Goal: Information Seeking & Learning: Learn about a topic

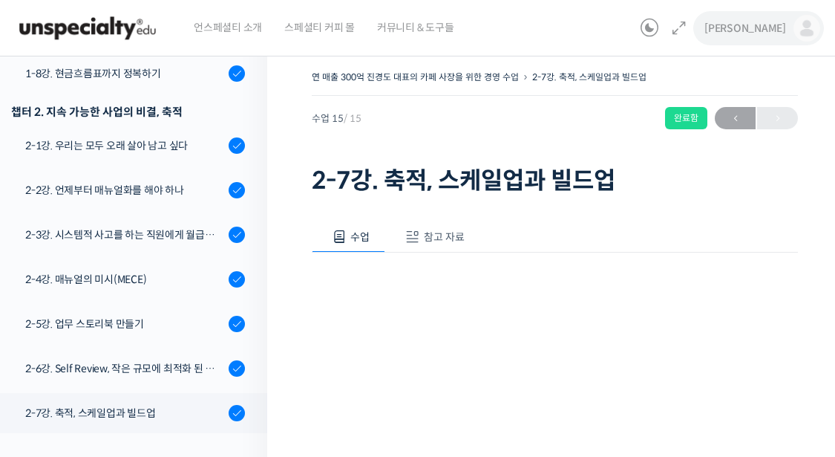
click at [807, 30] on img at bounding box center [807, 28] width 27 height 27
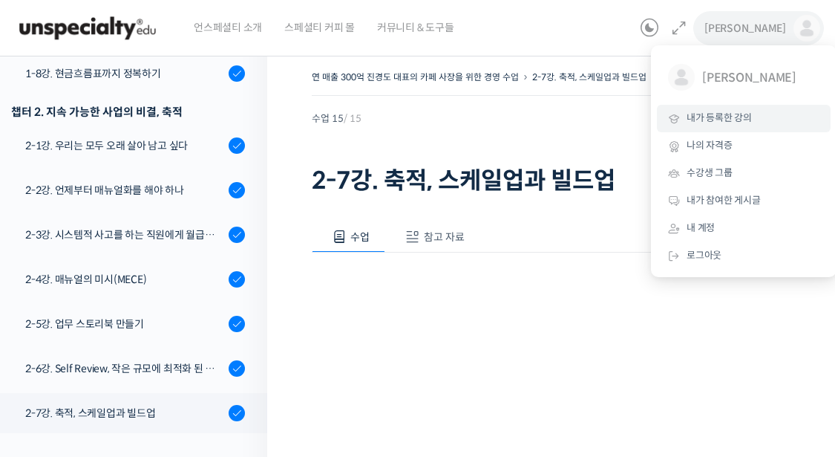
click at [745, 120] on span "내가 등록한 강의" at bounding box center [719, 117] width 65 height 13
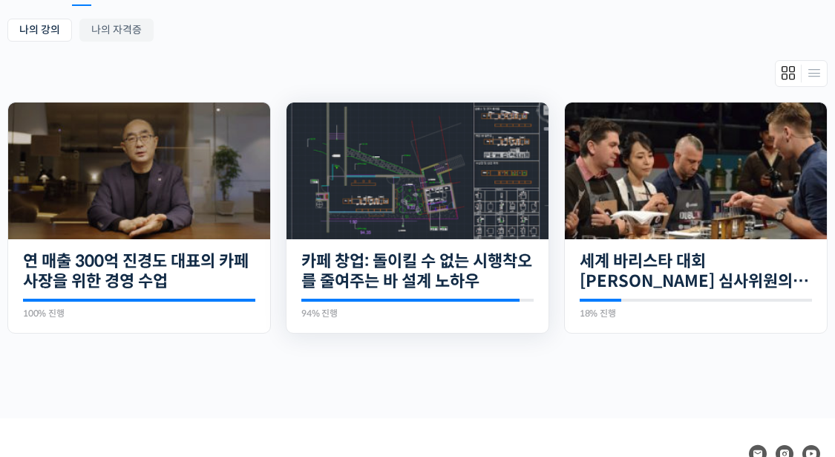
scroll to position [223, 0]
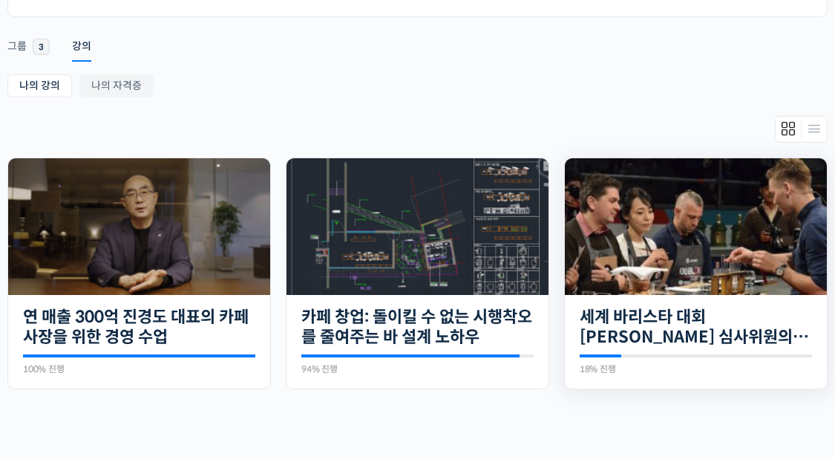
click at [635, 257] on img at bounding box center [696, 226] width 262 height 137
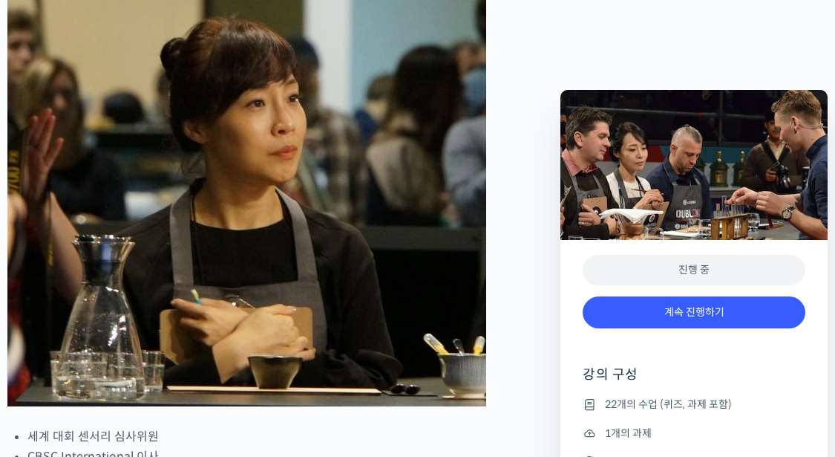
scroll to position [742, 0]
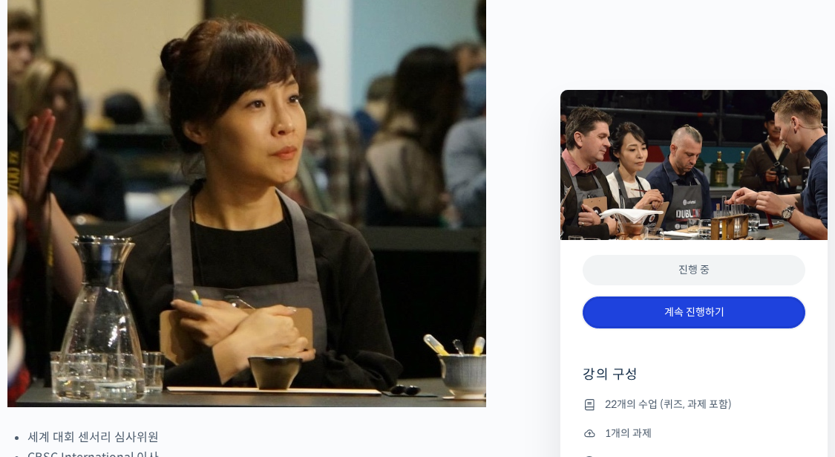
click at [684, 313] on link "계속 진행하기" at bounding box center [694, 312] width 223 height 32
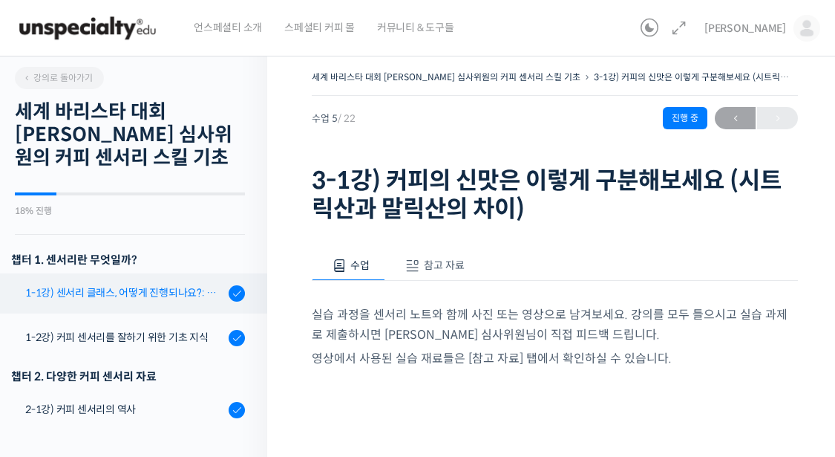
click at [126, 292] on div "1-1강) 센서리 클래스, 어떻게 진행되나요?: 목차 및 개요" at bounding box center [124, 292] width 199 height 16
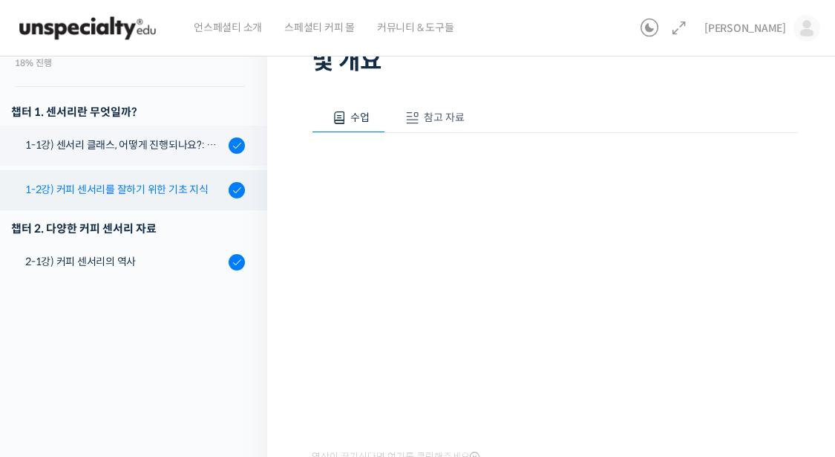
click at [107, 182] on div "1-2강) 커피 센서리를 잘하기 위한 기초 지식" at bounding box center [124, 189] width 199 height 16
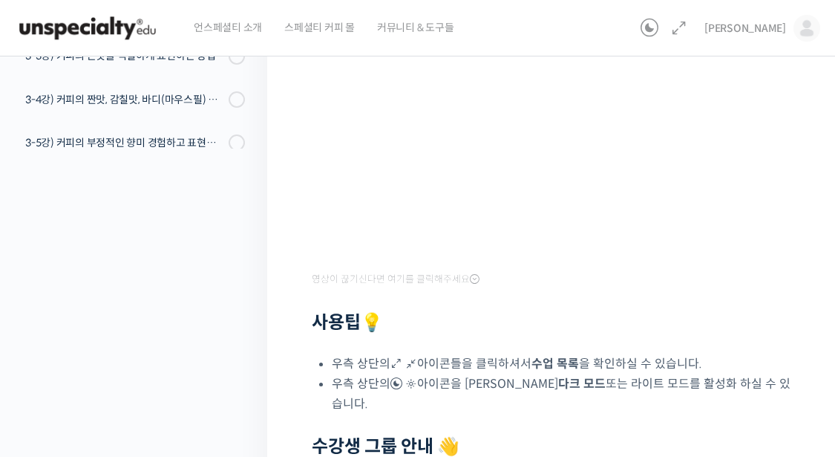
scroll to position [223, 0]
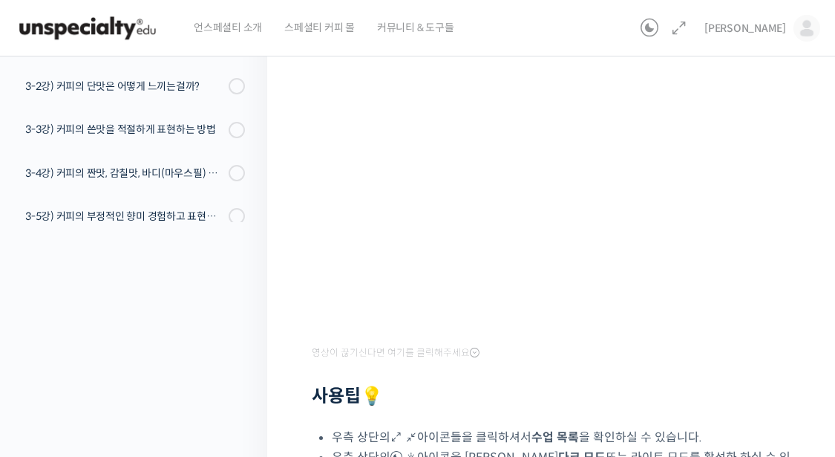
click at [221, 299] on div "강의로 돌아가기 세계 바리스타 대회 윤선희 심사위원의 커피 센서리 스킬 기초 18% 진행 최근 활동: 2025년 08월 15일 8:49 오후 …" at bounding box center [130, 266] width 275 height 888
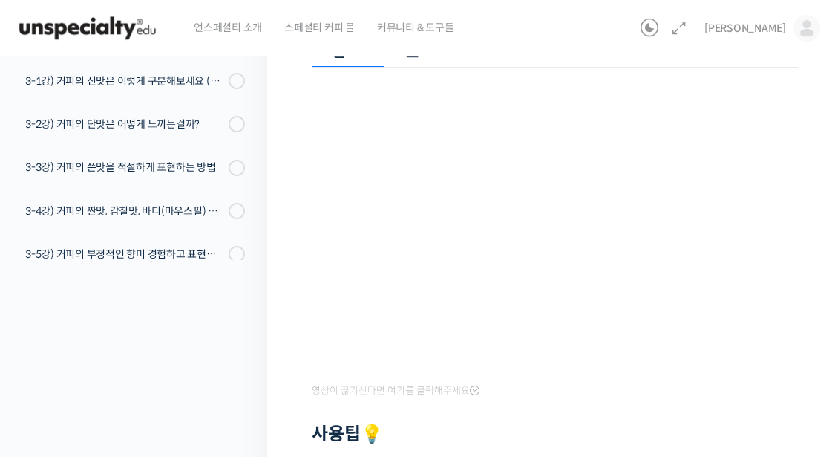
scroll to position [148, 0]
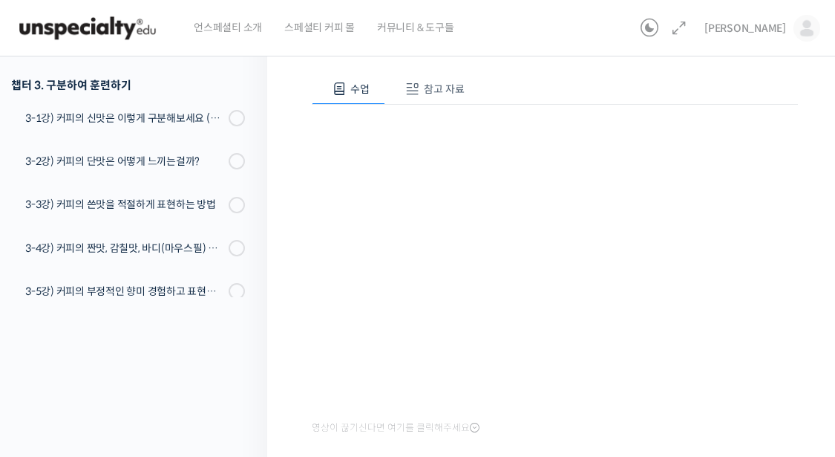
click at [557, 420] on div "영상이 끊기[DEMOGRAPHIC_DATA] 여기를 클릭해주세요 사용팁 💡 우측 상단의 아이콘들을 클릭하셔서 수업 목록 을 확인하실 수 있습니…" at bounding box center [555, 395] width 486 height 581
click at [287, 371] on div "세계 바리스타 대회 윤선희 심사위원의 커피 센서리 스킬 기초 1-2강) 커피 센서리를 잘하기 위한 기초 지…" at bounding box center [554, 341] width 575 height 888
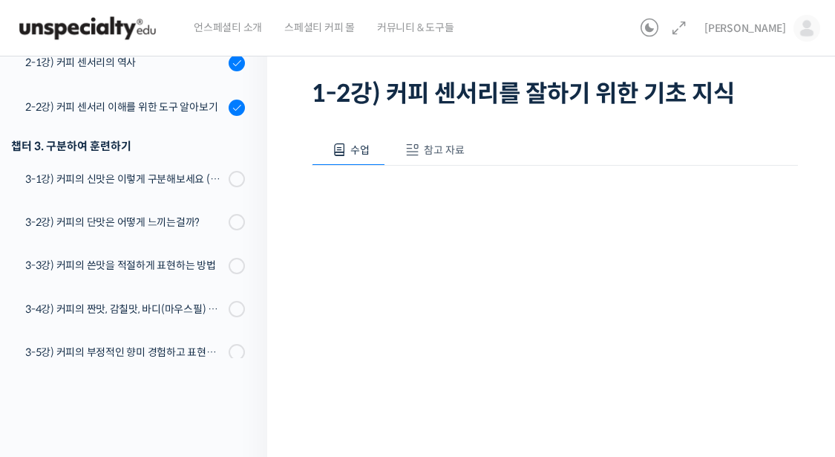
scroll to position [74, 0]
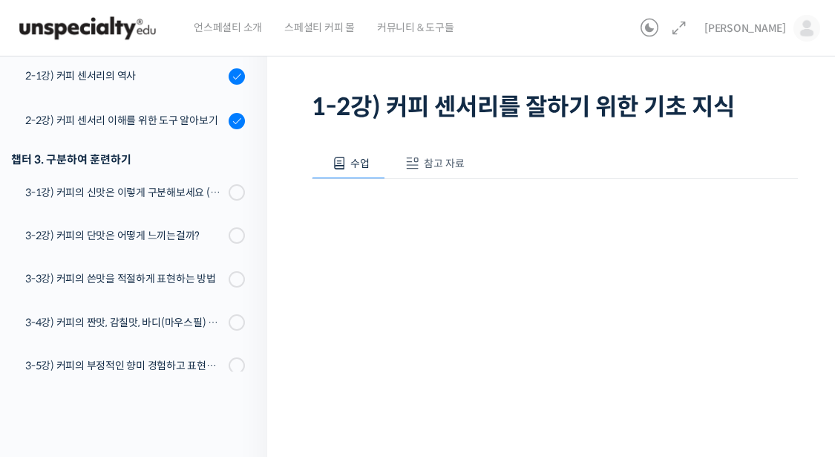
click at [669, 155] on div "수업 참고 자료" at bounding box center [555, 163] width 486 height 31
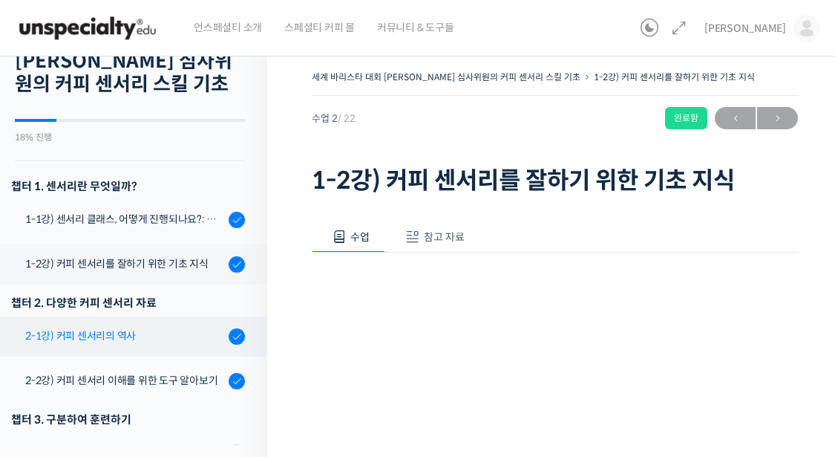
click at [91, 334] on div "2-1강) 커피 센서리의 역사" at bounding box center [124, 335] width 199 height 16
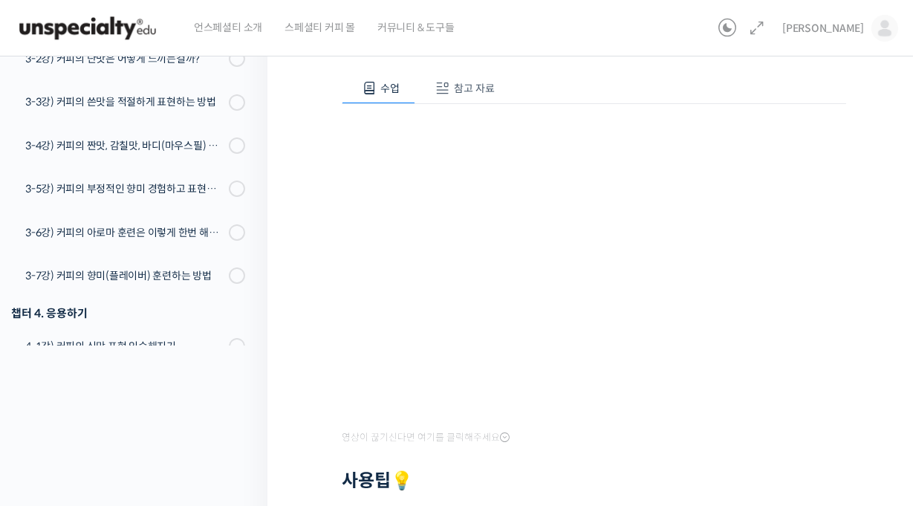
scroll to position [361, 0]
click at [556, 456] on div at bounding box center [594, 459] width 504 height 22
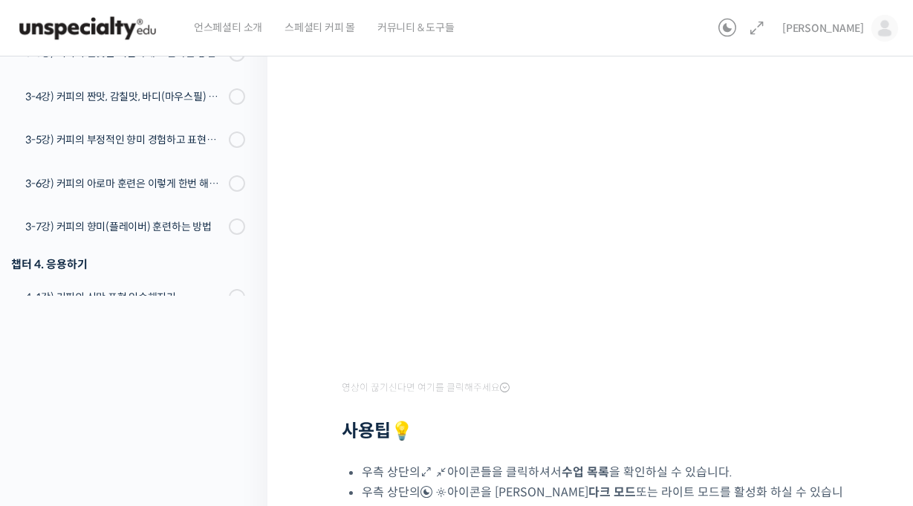
scroll to position [119, 0]
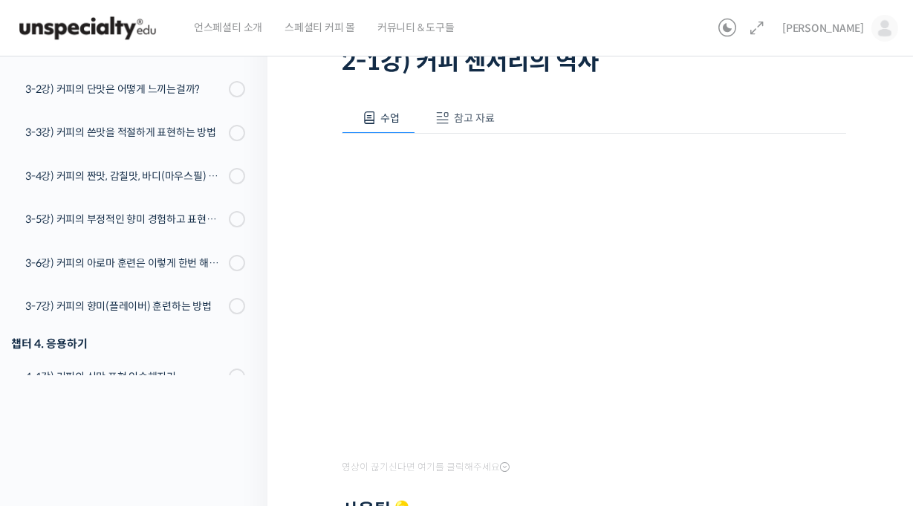
click at [341, 434] on div "세계 바리스타 대회 [PERSON_NAME] 심사위원의 커피 센서리 스킬 기초 2-1강) 커피 센서리의 역사 완료함 수업…" at bounding box center [593, 375] width 653 height 898
drag, startPoint x: 307, startPoint y: 471, endPoint x: 651, endPoint y: 494, distance: 345.3
click at [651, 456] on div at bounding box center [594, 488] width 504 height 22
click at [327, 358] on div "세계 바리스타 대회 [PERSON_NAME] 심사위원의 커피 센서리 스킬 기초 2-1강) 커피 센서리의 역사 완료함 수업…" at bounding box center [593, 375] width 653 height 898
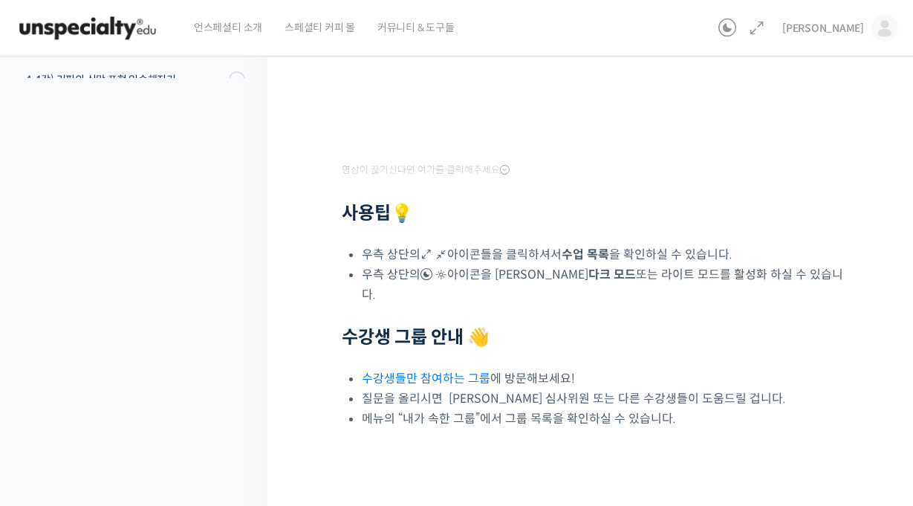
scroll to position [193, 0]
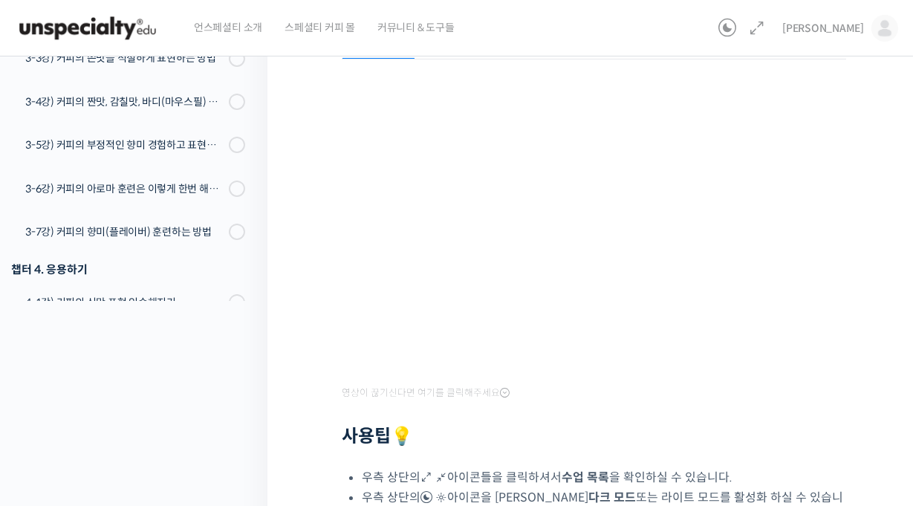
drag, startPoint x: 597, startPoint y: 411, endPoint x: 613, endPoint y: 443, distance: 35.5
click at [597, 411] on div at bounding box center [594, 414] width 504 height 22
